Goal: Find contact information: Find contact information

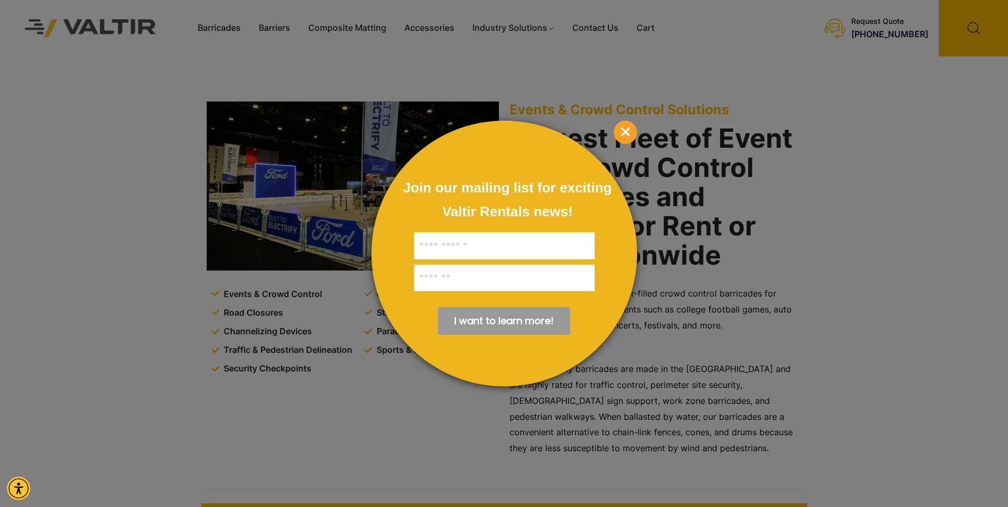
click at [621, 130] on span "×" at bounding box center [625, 132] width 23 height 23
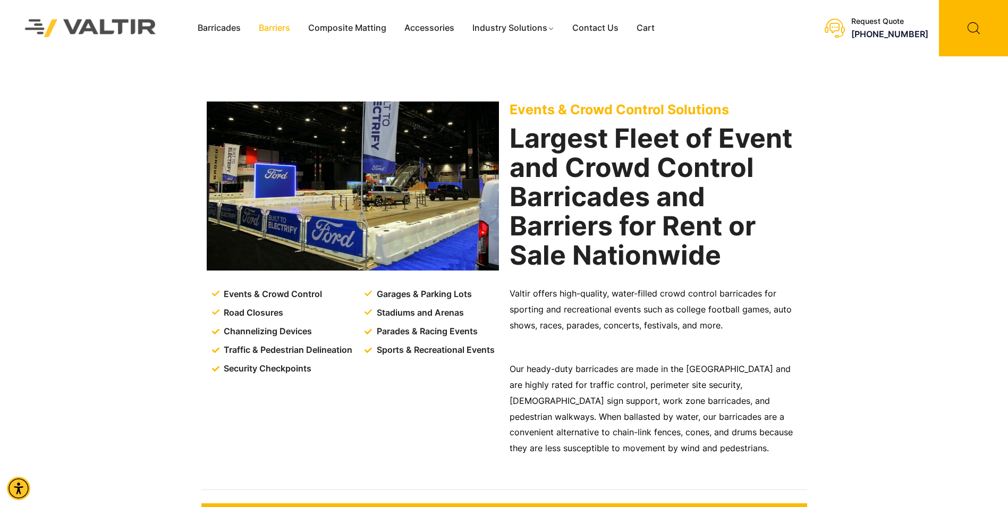
click at [271, 33] on link "Barriers" at bounding box center [274, 28] width 49 height 16
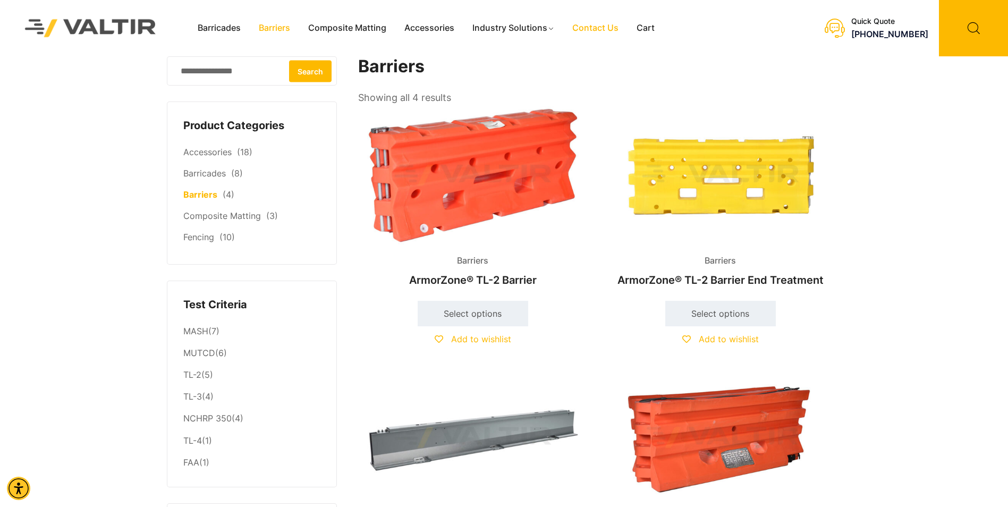
click at [589, 27] on link "Contact Us" at bounding box center [596, 28] width 64 height 16
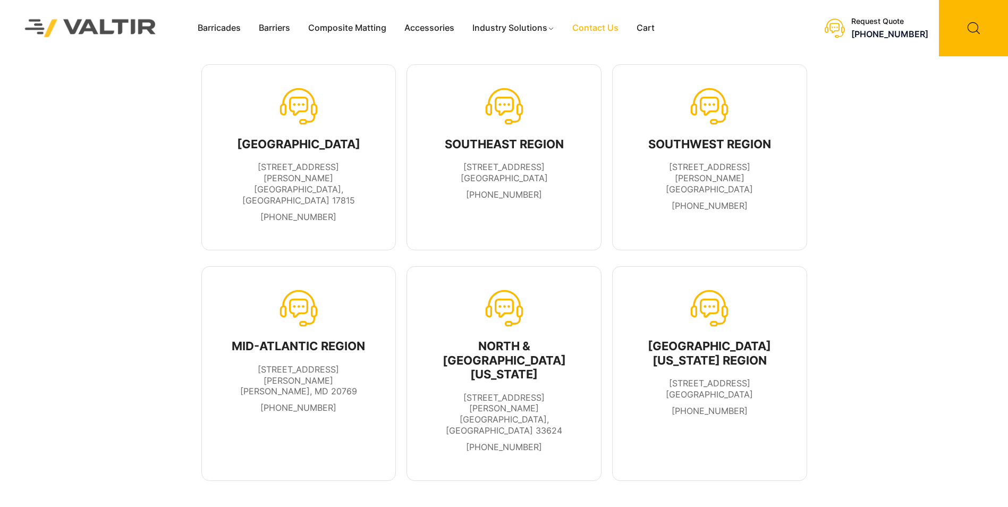
click at [589, 27] on link "Contact Us" at bounding box center [596, 28] width 64 height 16
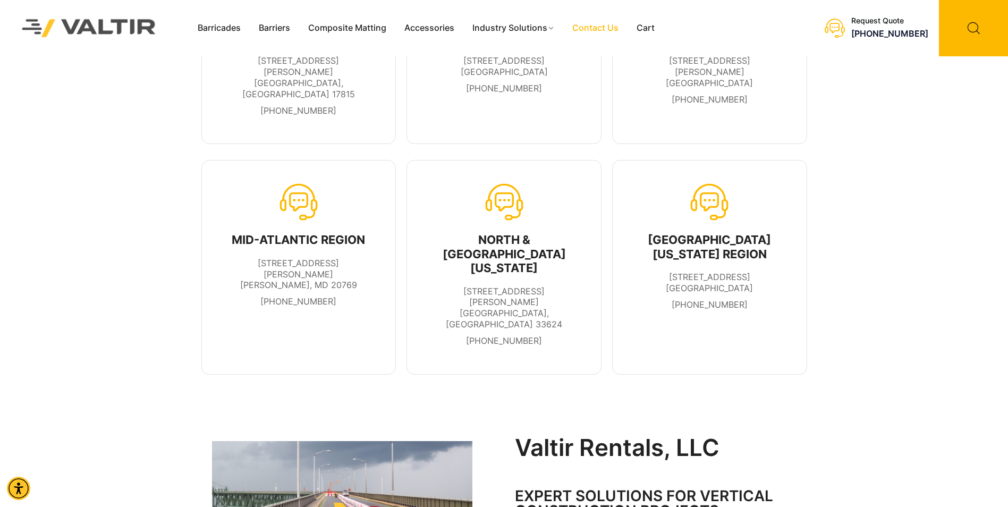
scroll to position [319, 0]
